Goal: Information Seeking & Learning: Learn about a topic

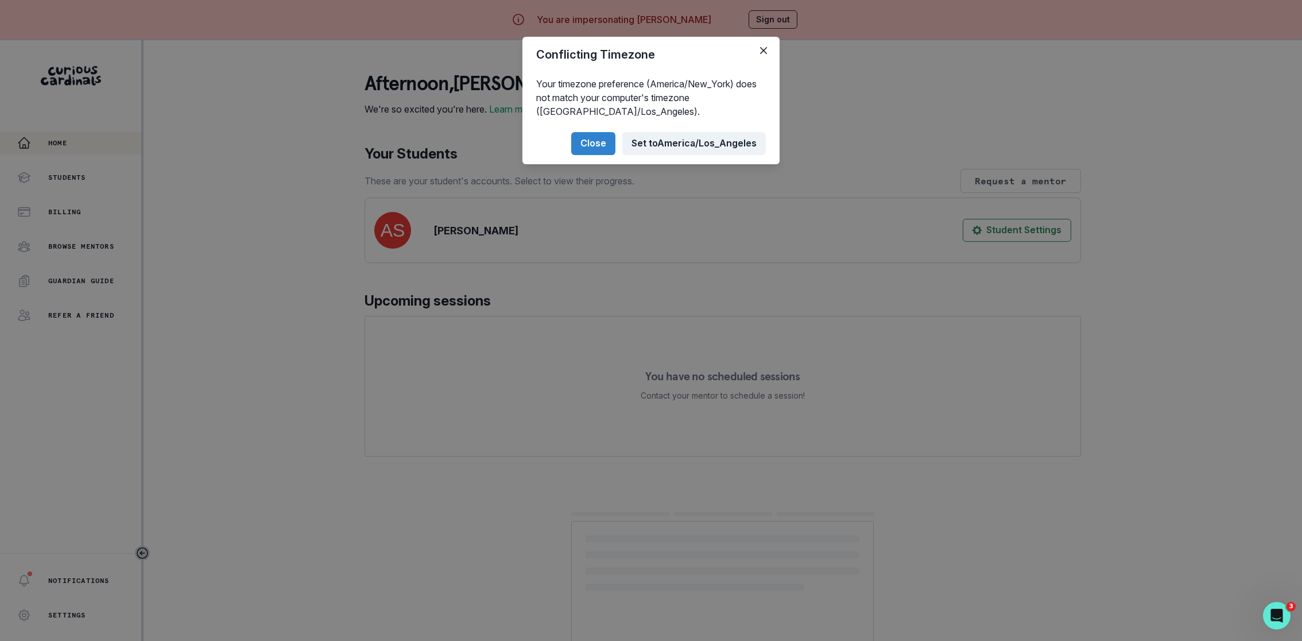
click at [659, 134] on button "Set to [GEOGRAPHIC_DATA]/Los_Angeles" at bounding box center [694, 143] width 144 height 23
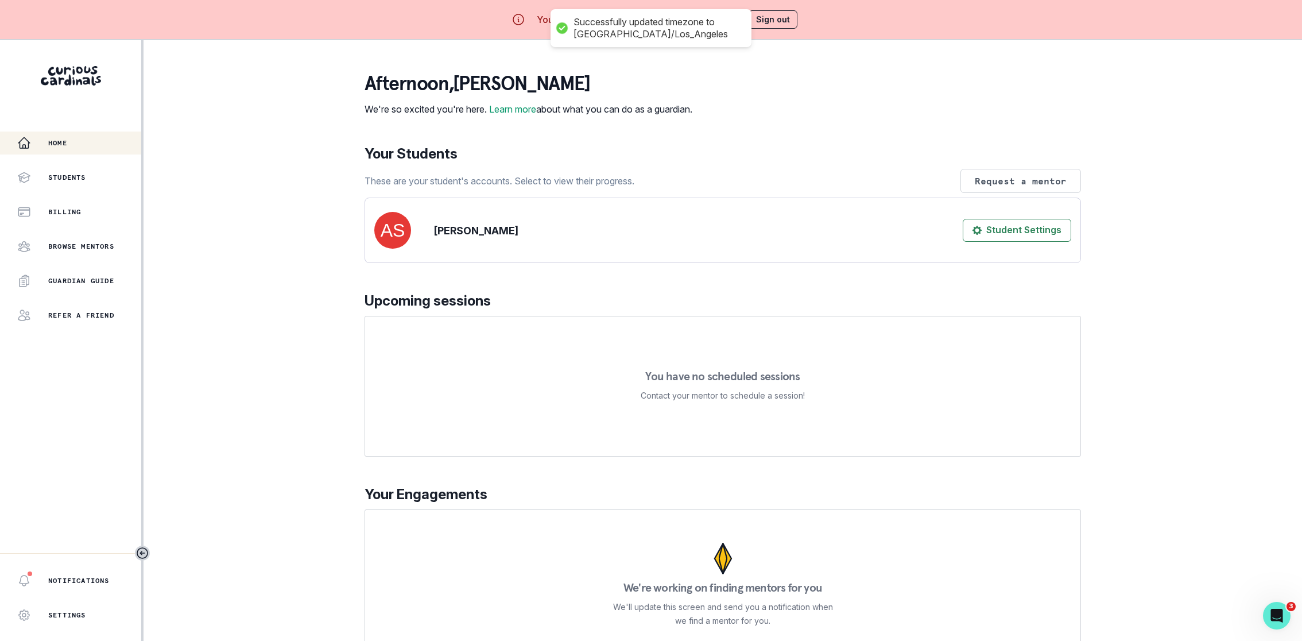
scroll to position [40, 0]
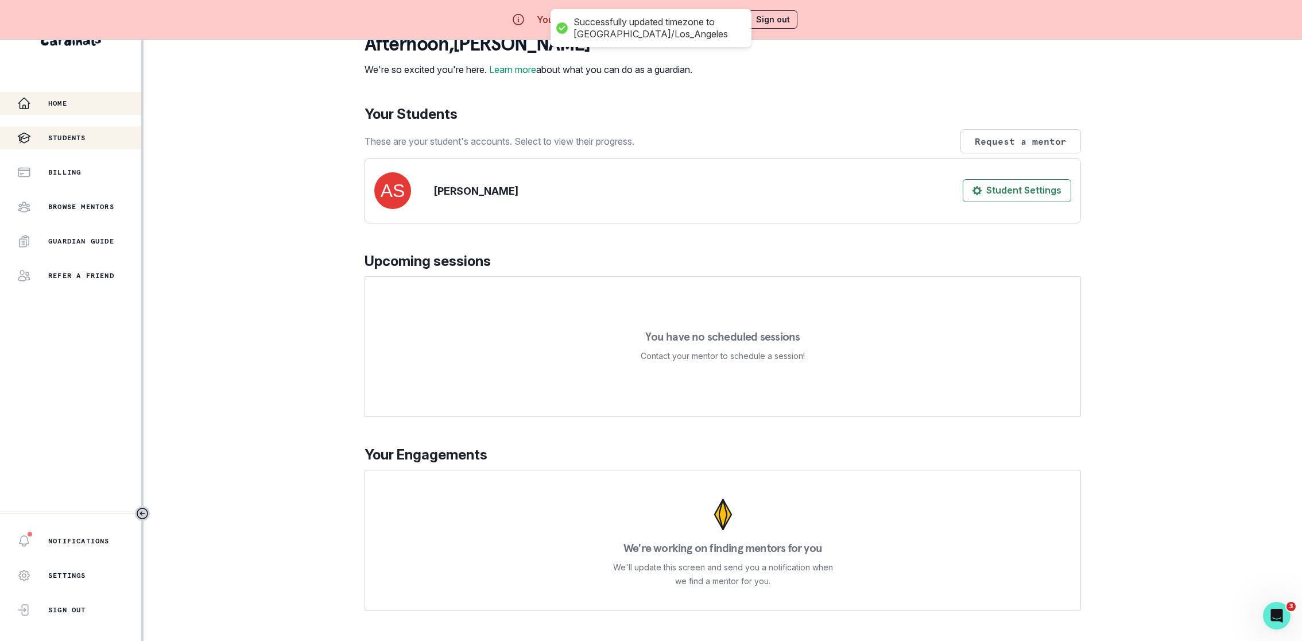
click at [47, 140] on div "Students" at bounding box center [79, 138] width 124 height 14
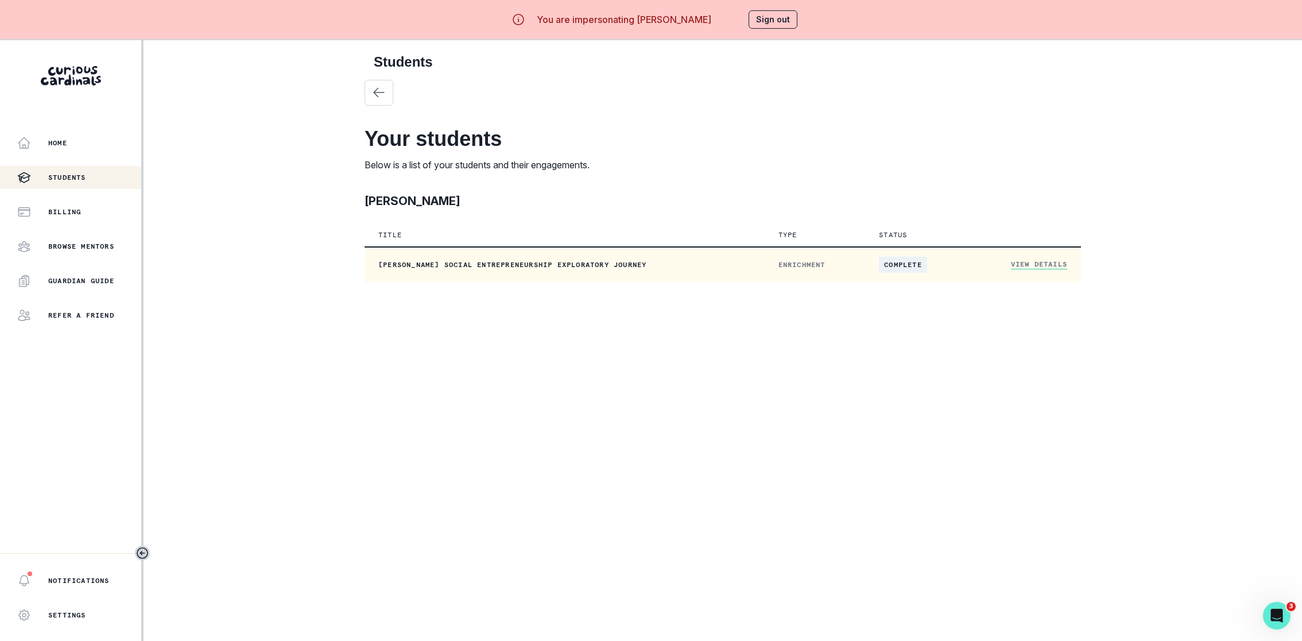
click at [1014, 261] on link "View Details" at bounding box center [1039, 265] width 56 height 10
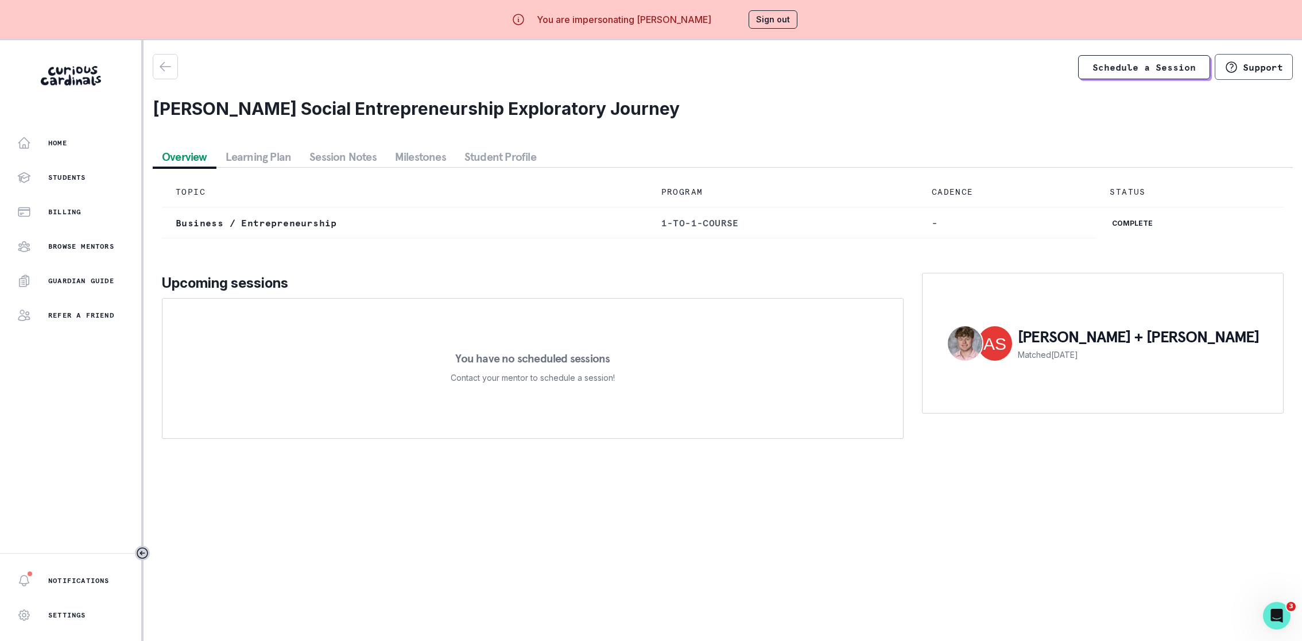
click at [270, 154] on button "Learning Plan" at bounding box center [258, 156] width 84 height 21
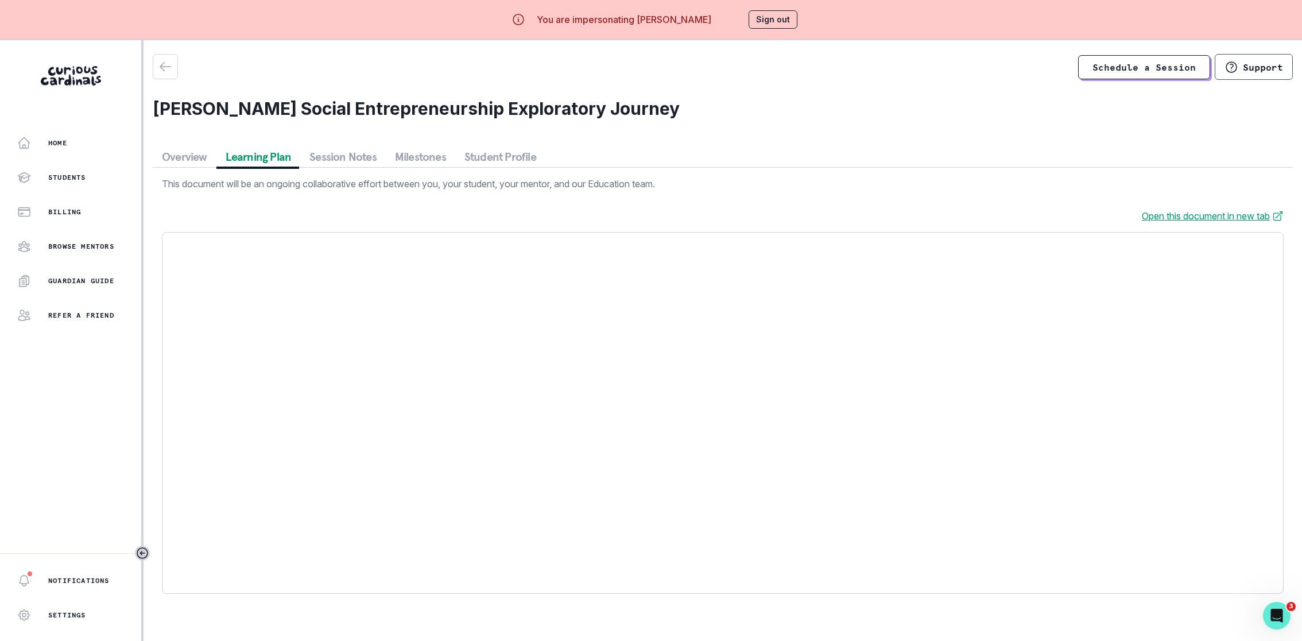
click at [353, 154] on button "Session Notes" at bounding box center [343, 156] width 86 height 21
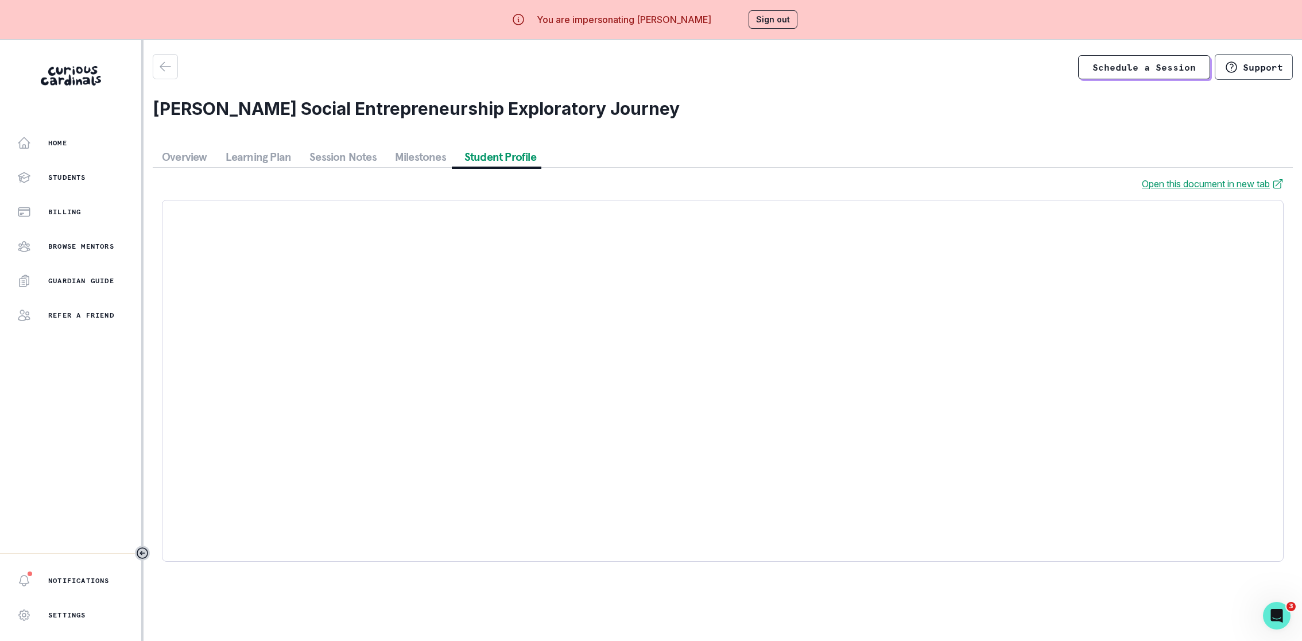
click at [462, 161] on button "Student Profile" at bounding box center [500, 156] width 90 height 21
click at [434, 161] on button "Milestones" at bounding box center [420, 156] width 69 height 21
click at [527, 156] on button "Student Profile" at bounding box center [500, 156] width 90 height 21
click at [340, 155] on button "Session Notes" at bounding box center [343, 156] width 86 height 21
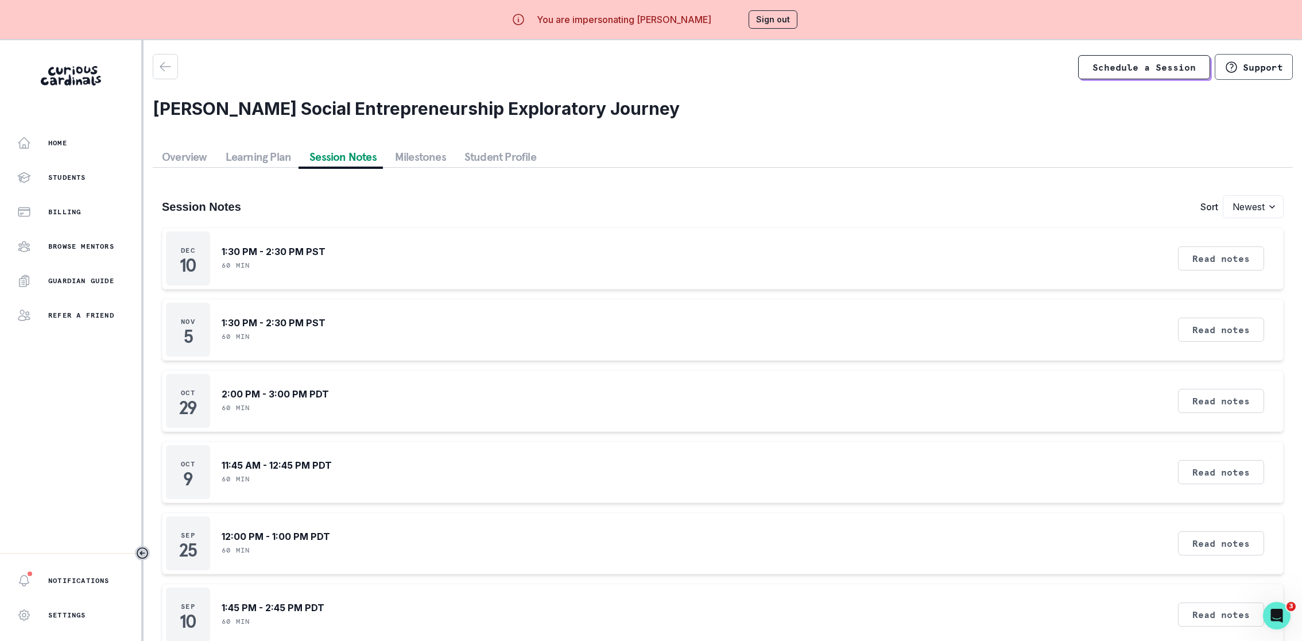
click at [401, 155] on button "Milestones" at bounding box center [420, 156] width 69 height 21
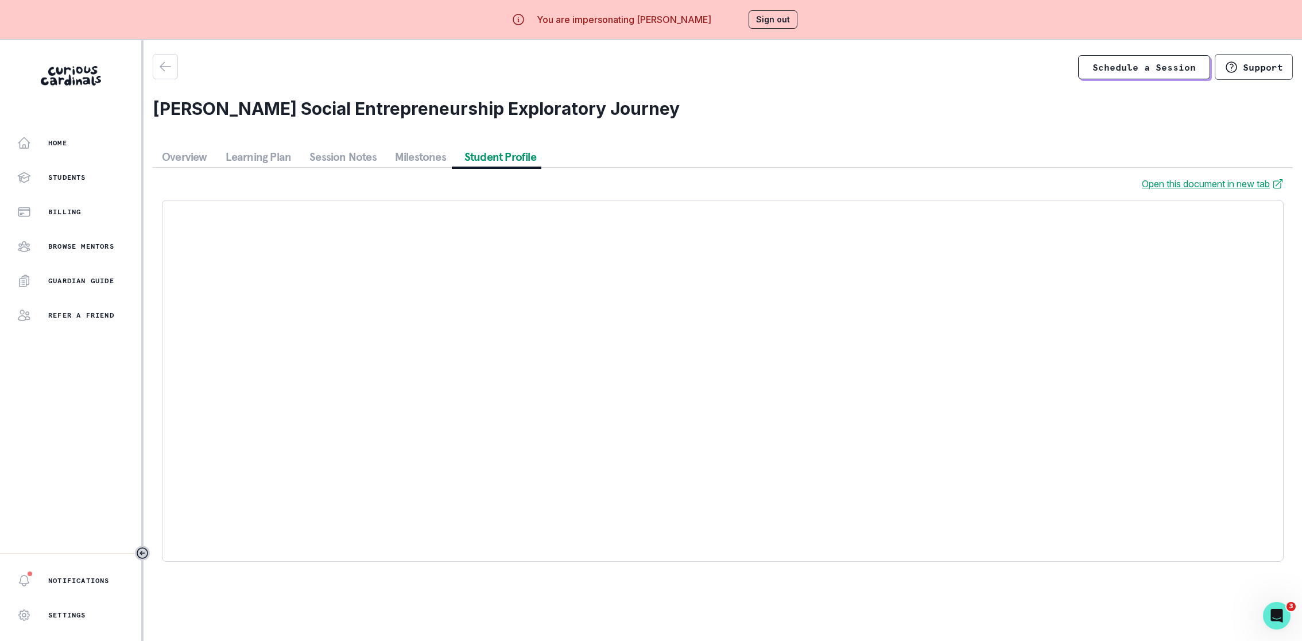
click at [473, 155] on button "Student Profile" at bounding box center [500, 156] width 90 height 21
click at [163, 68] on icon "button" at bounding box center [165, 67] width 14 height 14
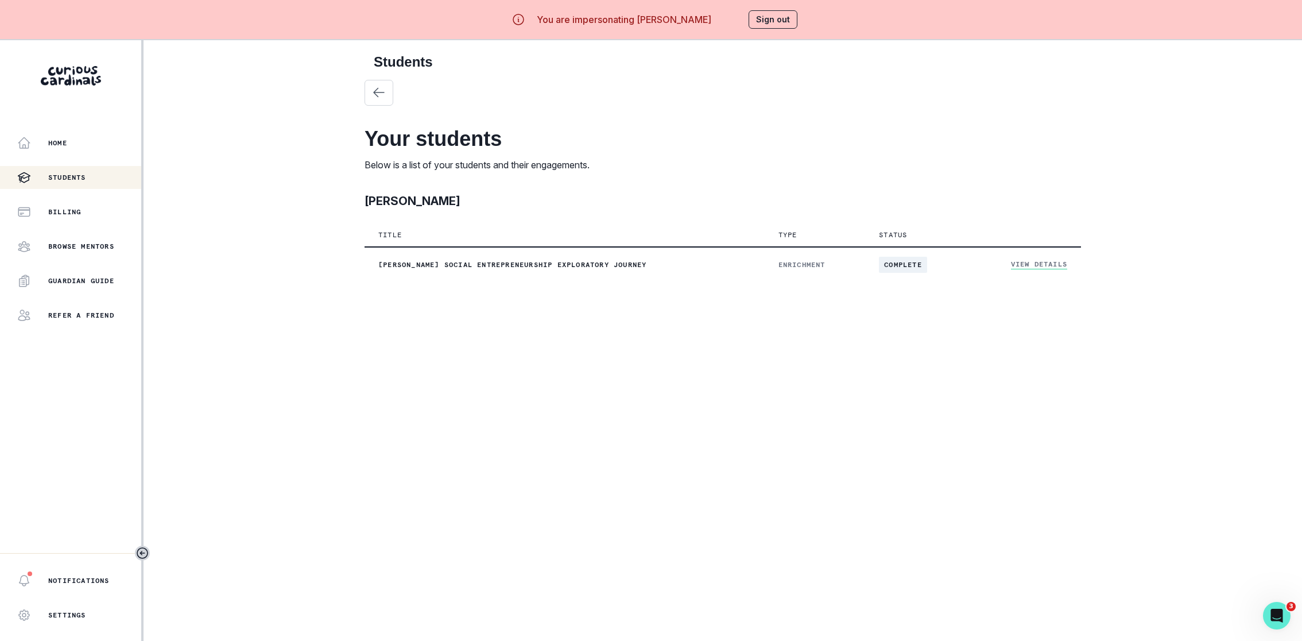
click at [773, 17] on button "Sign out" at bounding box center [773, 19] width 49 height 18
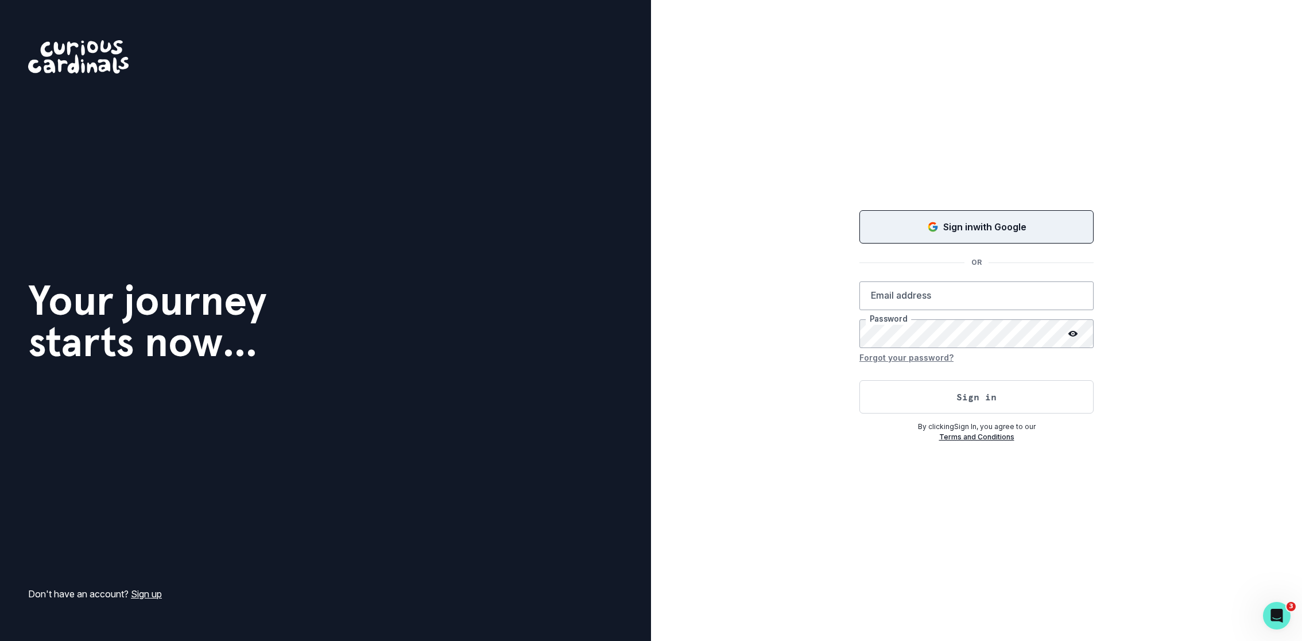
click at [950, 233] on p "Sign in with Google" at bounding box center [984, 227] width 83 height 14
